Goal: Navigation & Orientation: Find specific page/section

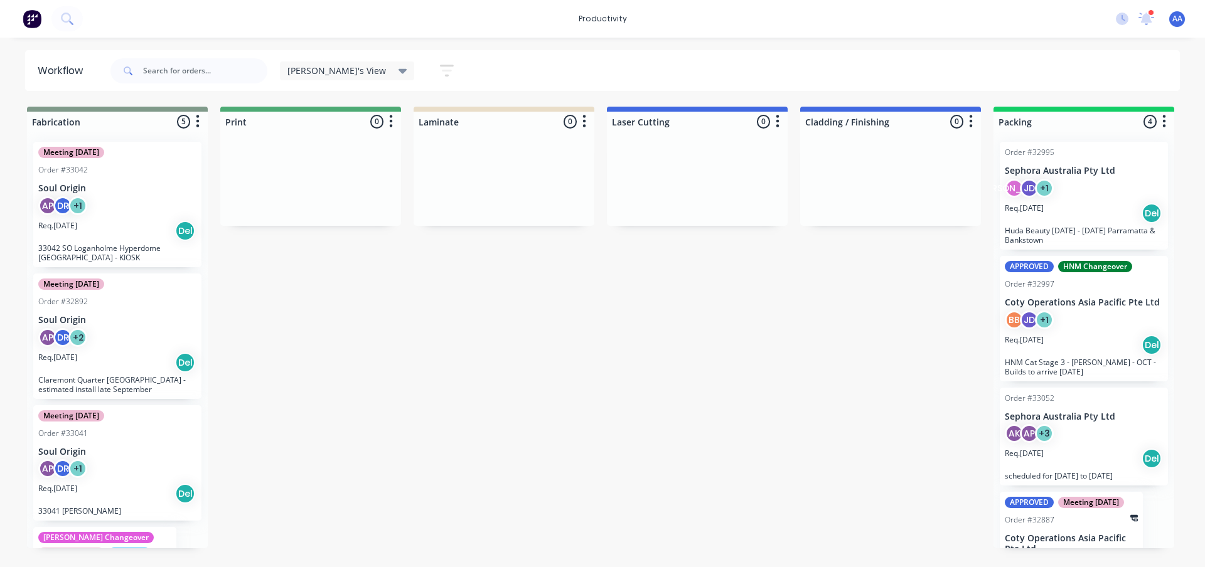
click at [83, 39] on div "productivity productivity Workflow Planner Delivery Scheduling Timesheets 1 new…" at bounding box center [602, 246] width 1205 height 492
drag, startPoint x: 0, startPoint y: 0, endPoint x: 83, endPoint y: 39, distance: 92.1
click at [83, 39] on div "productivity productivity Workflow Planner Delivery Scheduling Timesheets 1 new…" at bounding box center [602, 246] width 1205 height 492
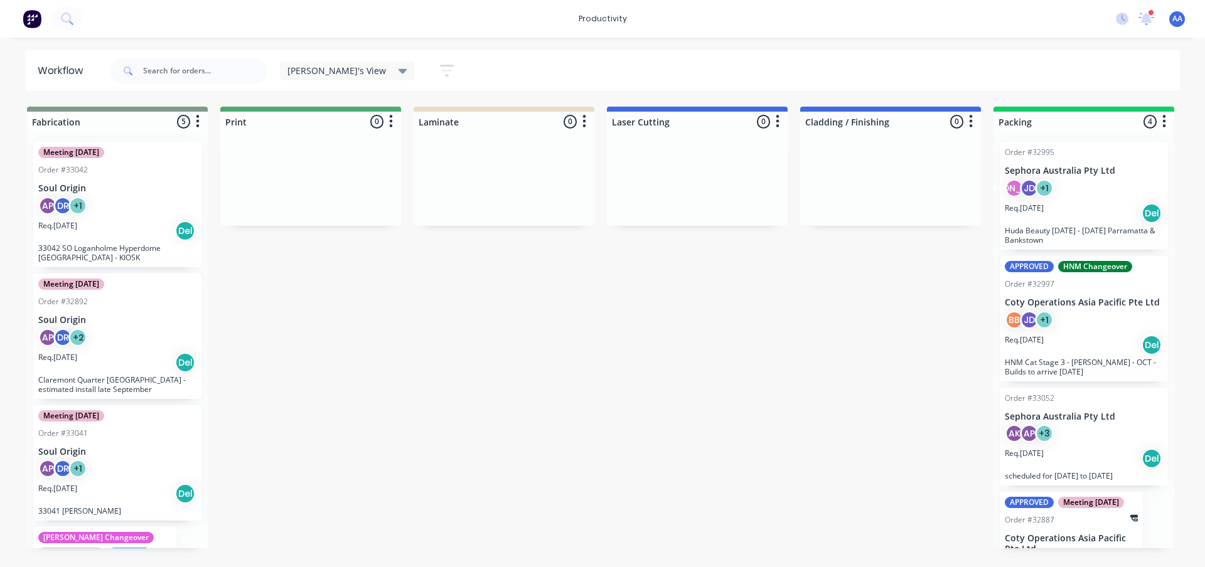
click at [83, 39] on div "productivity productivity Workflow Planner Delivery Scheduling Timesheets 1 new…" at bounding box center [602, 246] width 1205 height 492
click at [29, 67] on div "Workflow" at bounding box center [66, 71] width 83 height 38
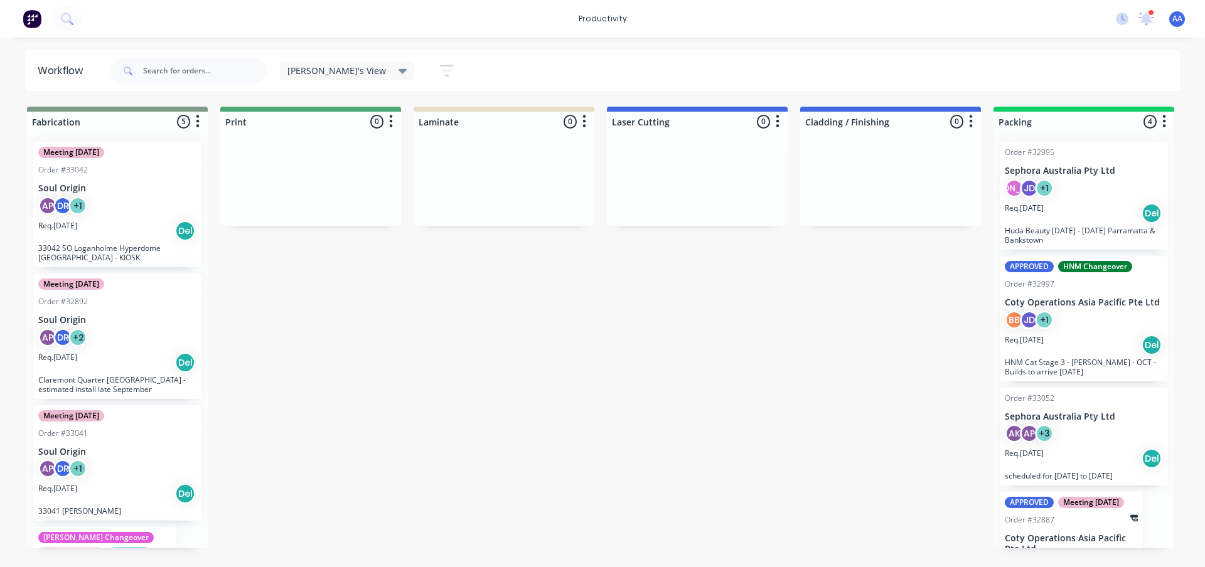
click at [12, 68] on div "Workflow [PERSON_NAME]'s View Save new view None edit [PERSON_NAME]'s View (Def…" at bounding box center [602, 70] width 1205 height 41
click at [17, 64] on div "Workflow [PERSON_NAME]'s View Save new view None edit [PERSON_NAME]'s View (Def…" at bounding box center [602, 70] width 1205 height 41
click at [16, 65] on div "Workflow [PERSON_NAME]'s View Save new view None edit [PERSON_NAME]'s View (Def…" at bounding box center [602, 70] width 1205 height 41
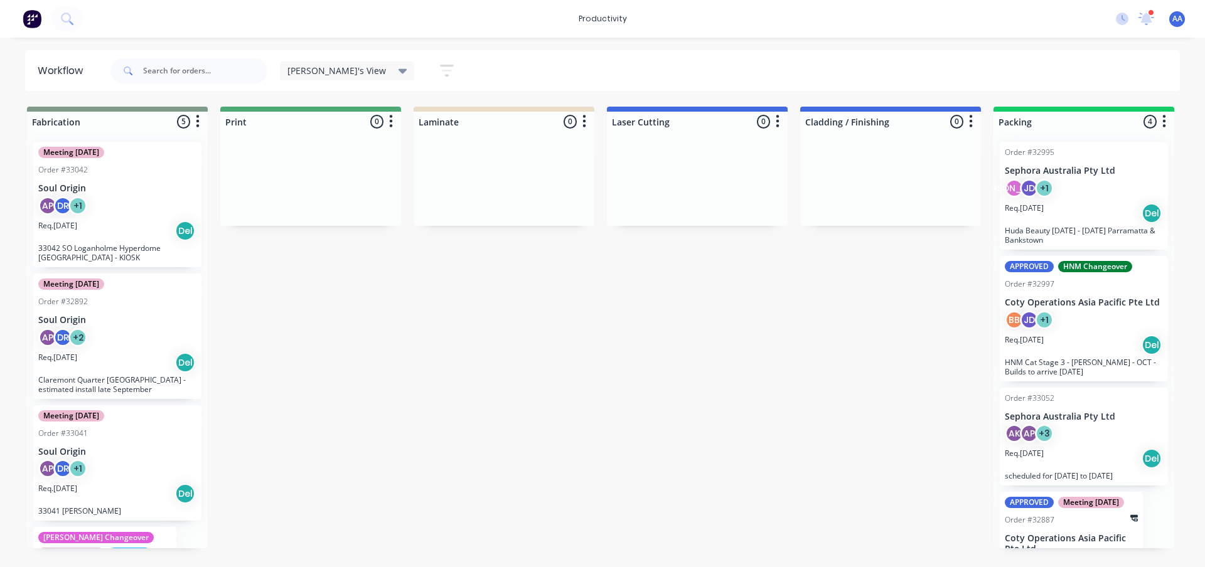
click at [29, 67] on div "Workflow" at bounding box center [66, 71] width 83 height 38
click at [29, 66] on div "Workflow" at bounding box center [66, 71] width 83 height 38
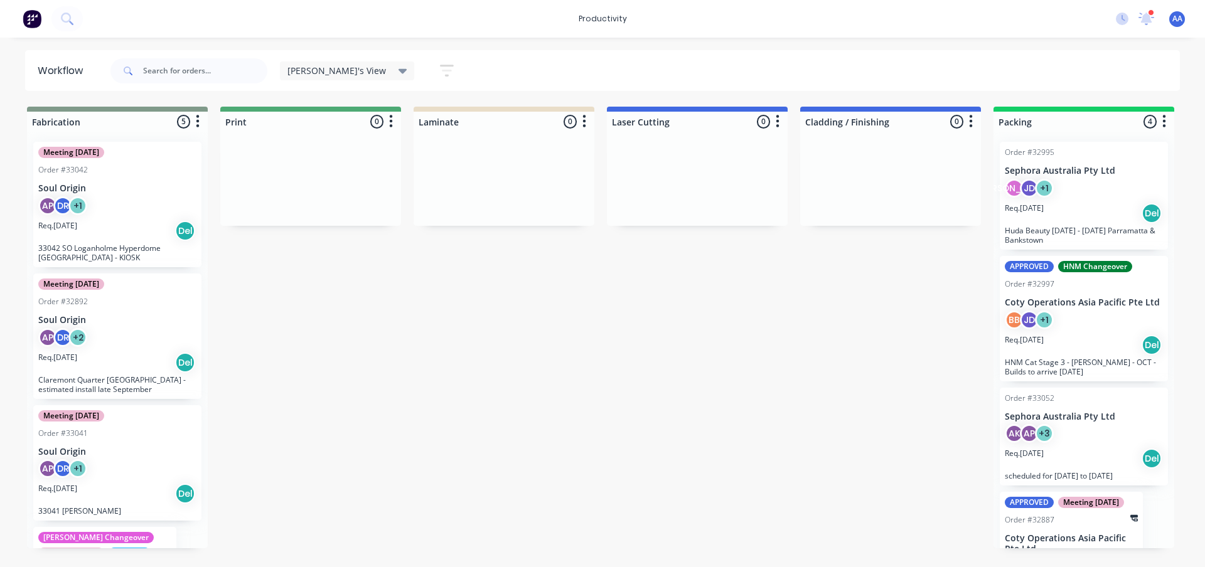
click at [29, 66] on div "Workflow" at bounding box center [66, 71] width 83 height 38
click at [14, 67] on div "Workflow [PERSON_NAME]'s View Save new view None edit [PERSON_NAME]'s View (Def…" at bounding box center [602, 70] width 1205 height 41
click at [14, 68] on div "Workflow [PERSON_NAME]'s View Save new view None edit [PERSON_NAME]'s View (Def…" at bounding box center [602, 70] width 1205 height 41
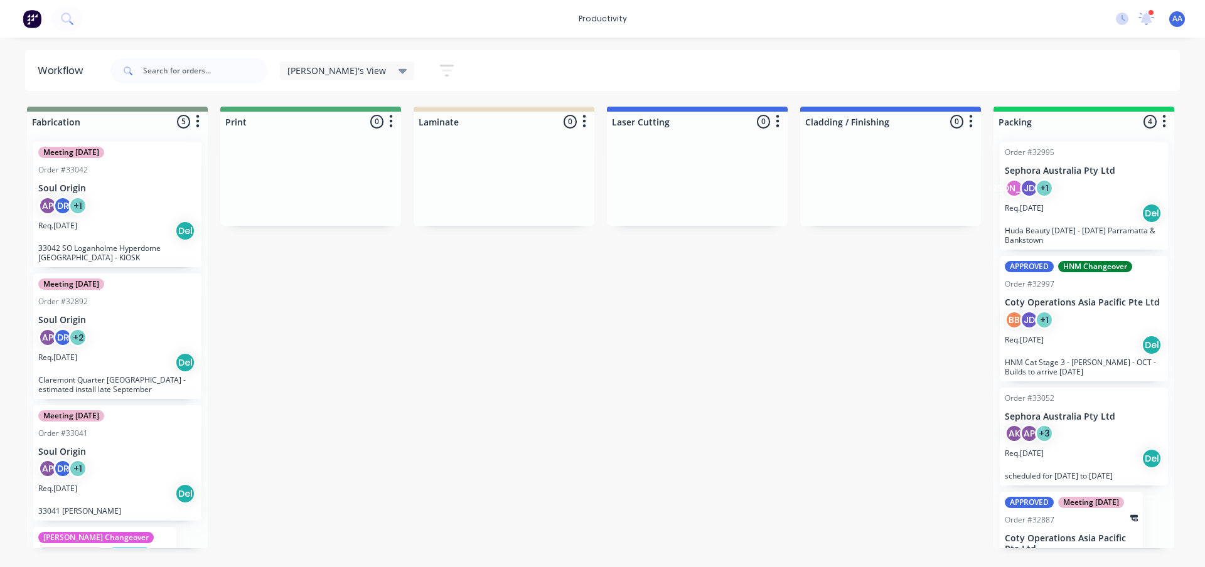
click at [16, 67] on div "Workflow [PERSON_NAME]'s View Save new view None edit [PERSON_NAME]'s View (Def…" at bounding box center [602, 70] width 1205 height 41
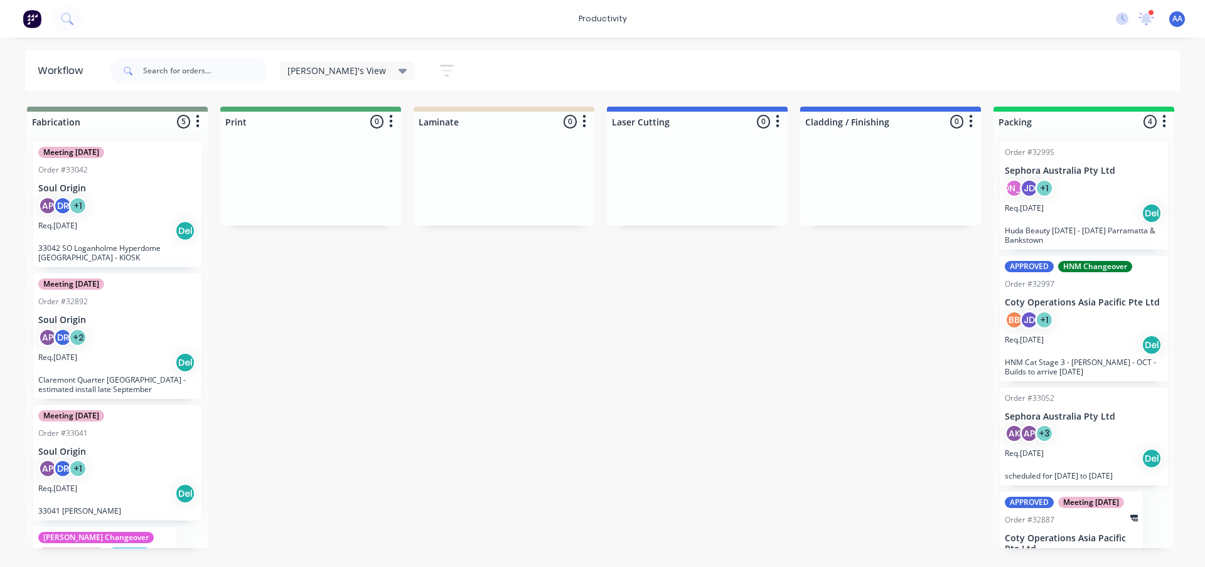
click at [27, 67] on div "Workflow" at bounding box center [66, 71] width 83 height 38
click at [29, 70] on div "Workflow" at bounding box center [66, 71] width 83 height 38
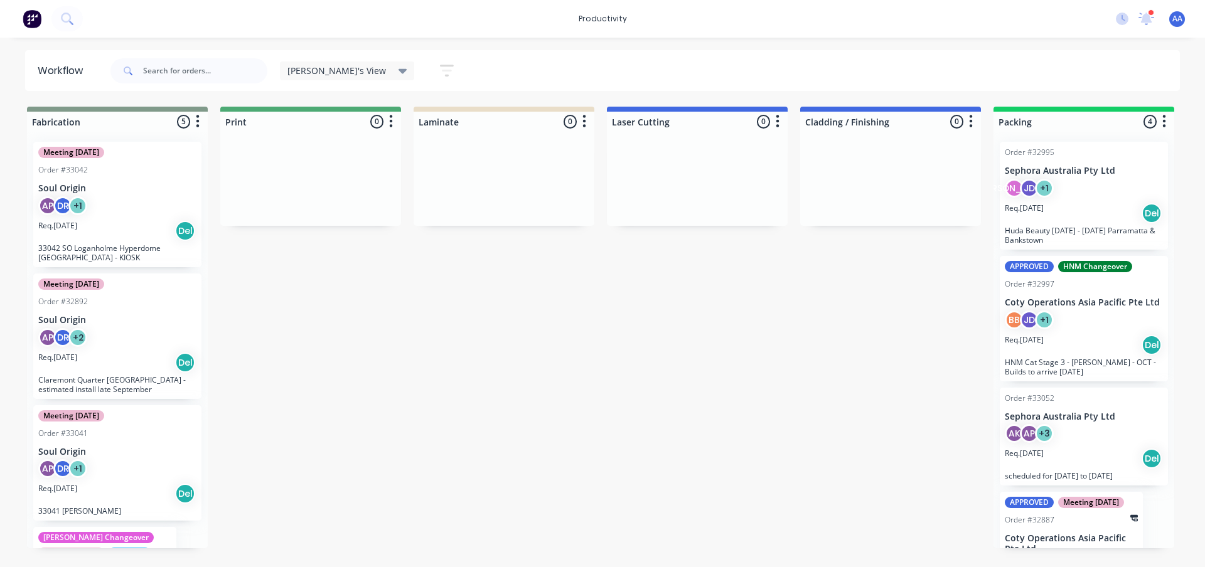
click at [11, 87] on div "Workflow [PERSON_NAME]'s View Save new view None edit [PERSON_NAME]'s View (Def…" at bounding box center [602, 70] width 1205 height 41
click at [28, 68] on div "Workflow" at bounding box center [66, 71] width 83 height 38
click at [29, 67] on div "Workflow" at bounding box center [66, 71] width 83 height 38
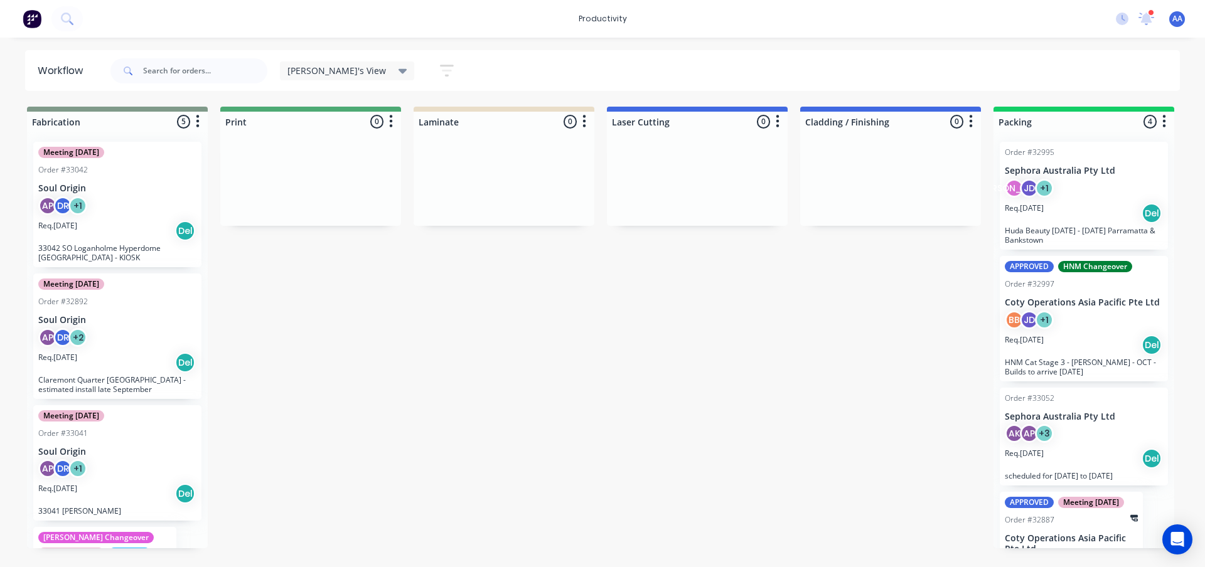
click at [29, 67] on div "Workflow" at bounding box center [66, 71] width 83 height 38
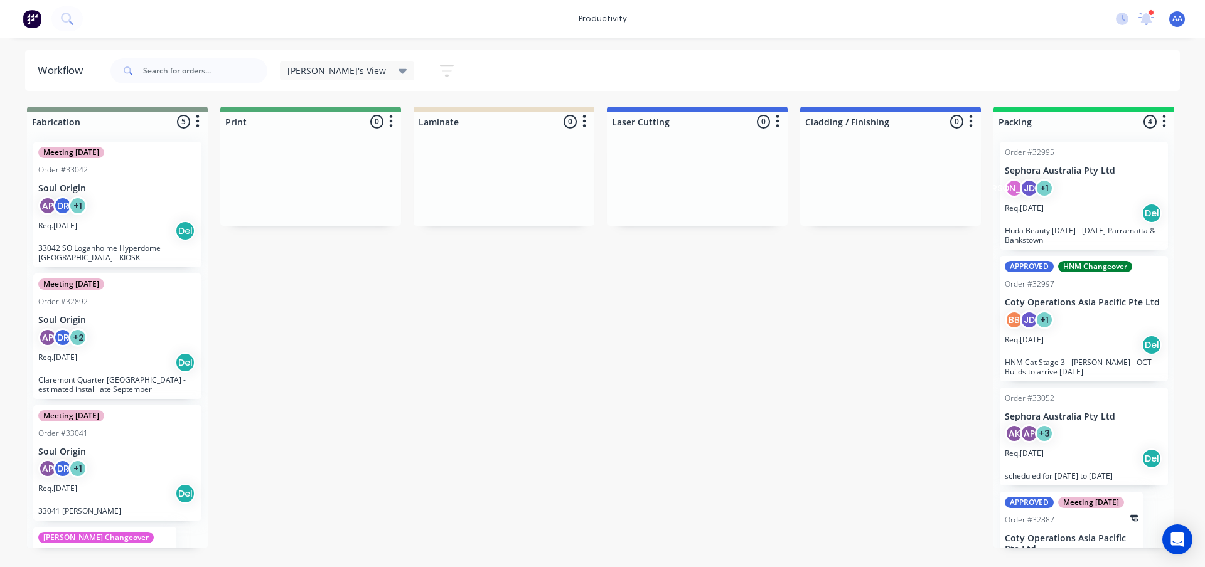
click at [26, 67] on div "Workflow" at bounding box center [66, 71] width 83 height 38
click at [29, 67] on div "Workflow" at bounding box center [66, 71] width 83 height 38
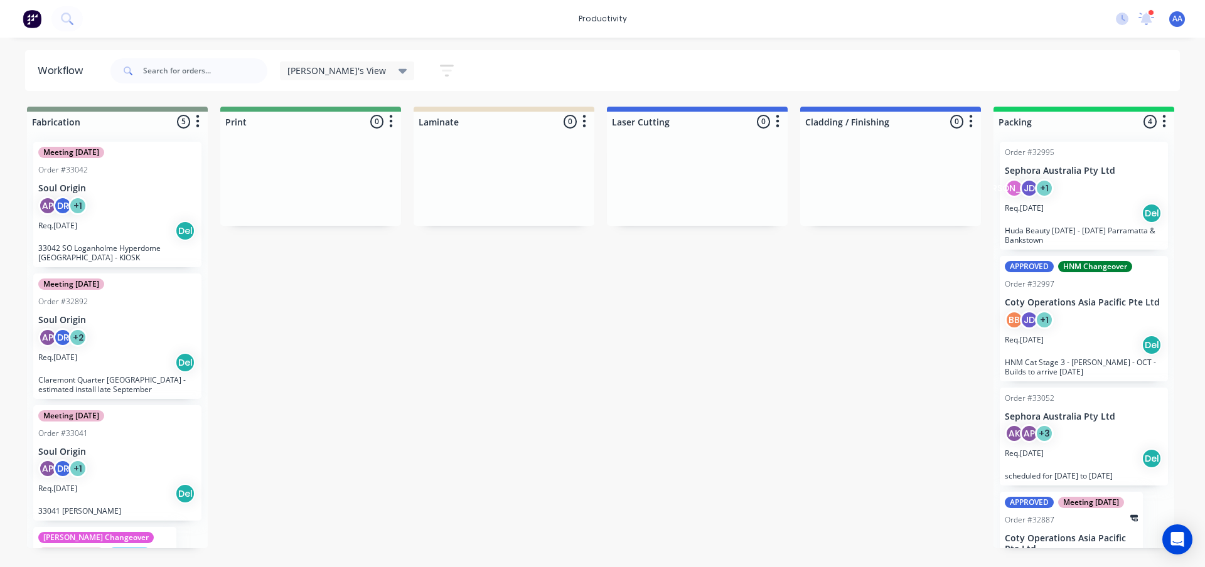
click at [16, 65] on div "Workflow [PERSON_NAME]'s View Save new view None edit [PERSON_NAME]'s View (Def…" at bounding box center [602, 70] width 1205 height 41
click at [16, 68] on div "Workflow [PERSON_NAME]'s View Save new view None edit [PERSON_NAME]'s View (Def…" at bounding box center [602, 70] width 1205 height 41
click at [28, 67] on div "Workflow" at bounding box center [66, 71] width 83 height 38
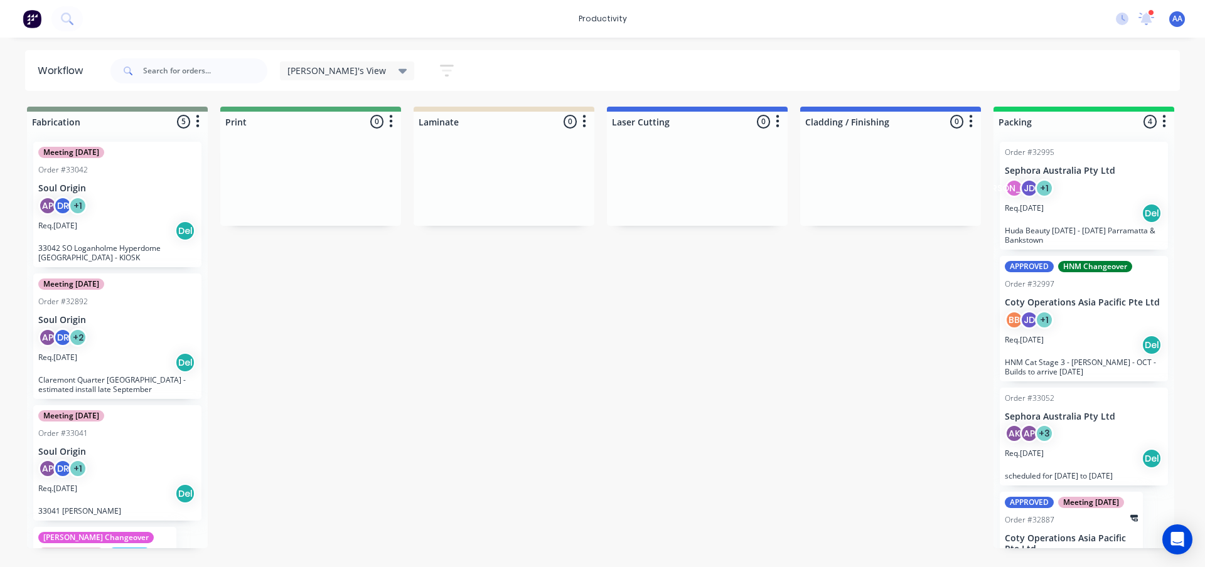
click at [28, 67] on div "Workflow" at bounding box center [66, 71] width 83 height 38
drag, startPoint x: 552, startPoint y: 371, endPoint x: 637, endPoint y: 277, distance: 127.1
